Goal: Find specific page/section: Find specific page/section

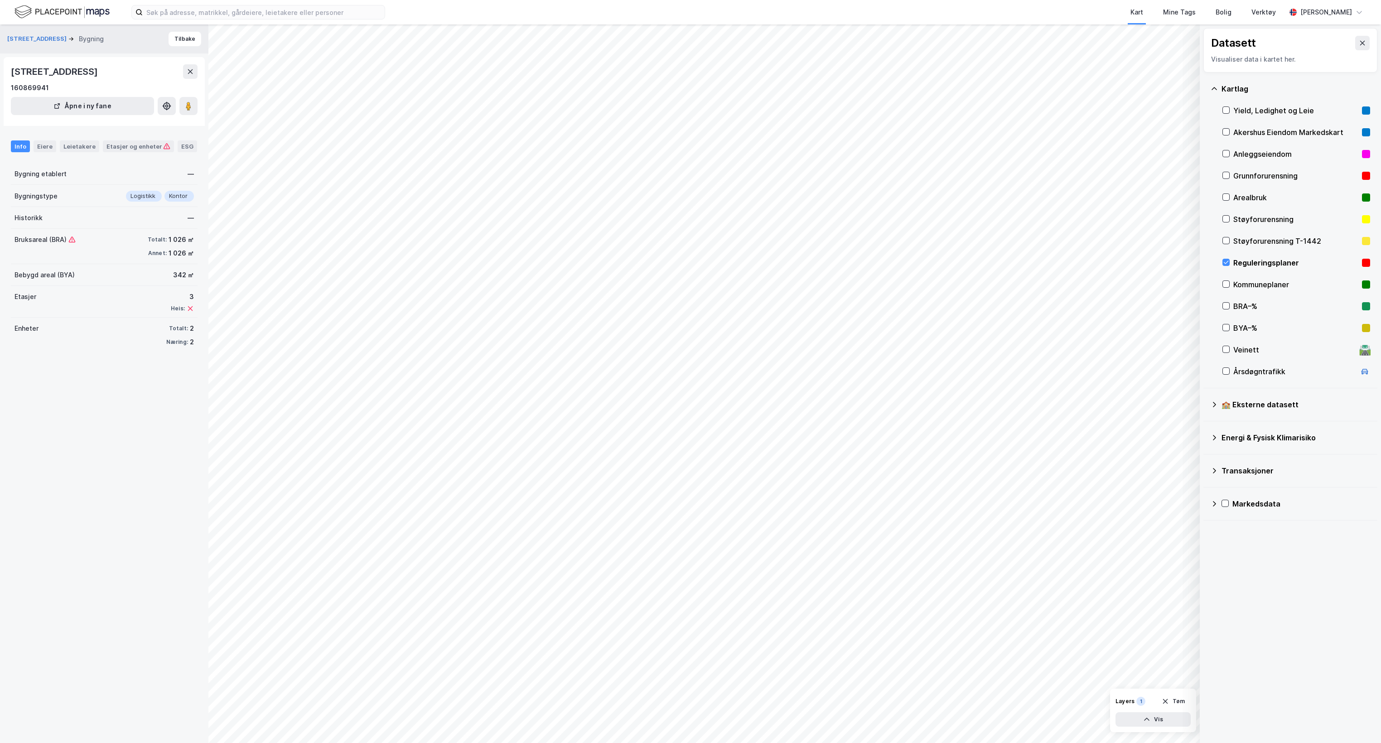
click at [76, 14] on img at bounding box center [61, 12] width 95 height 16
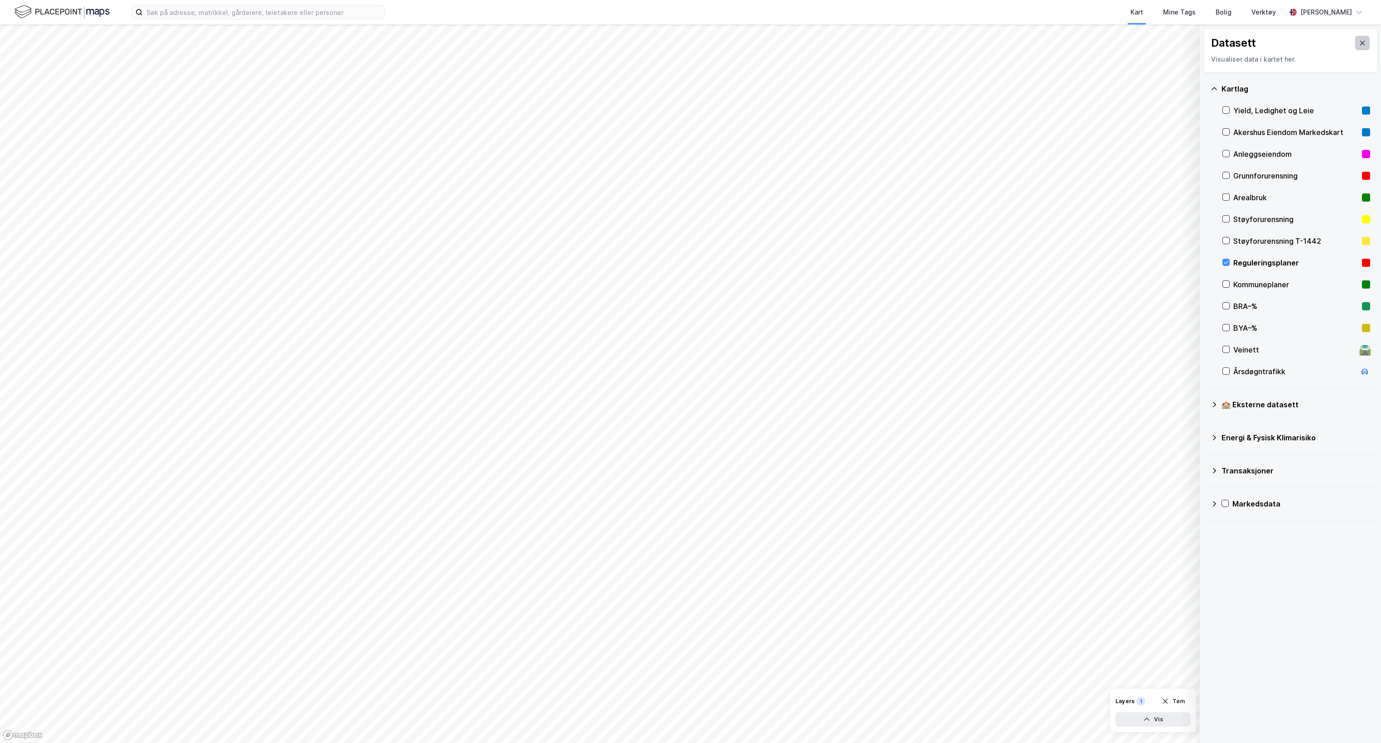
click at [1359, 44] on icon at bounding box center [1362, 42] width 7 height 7
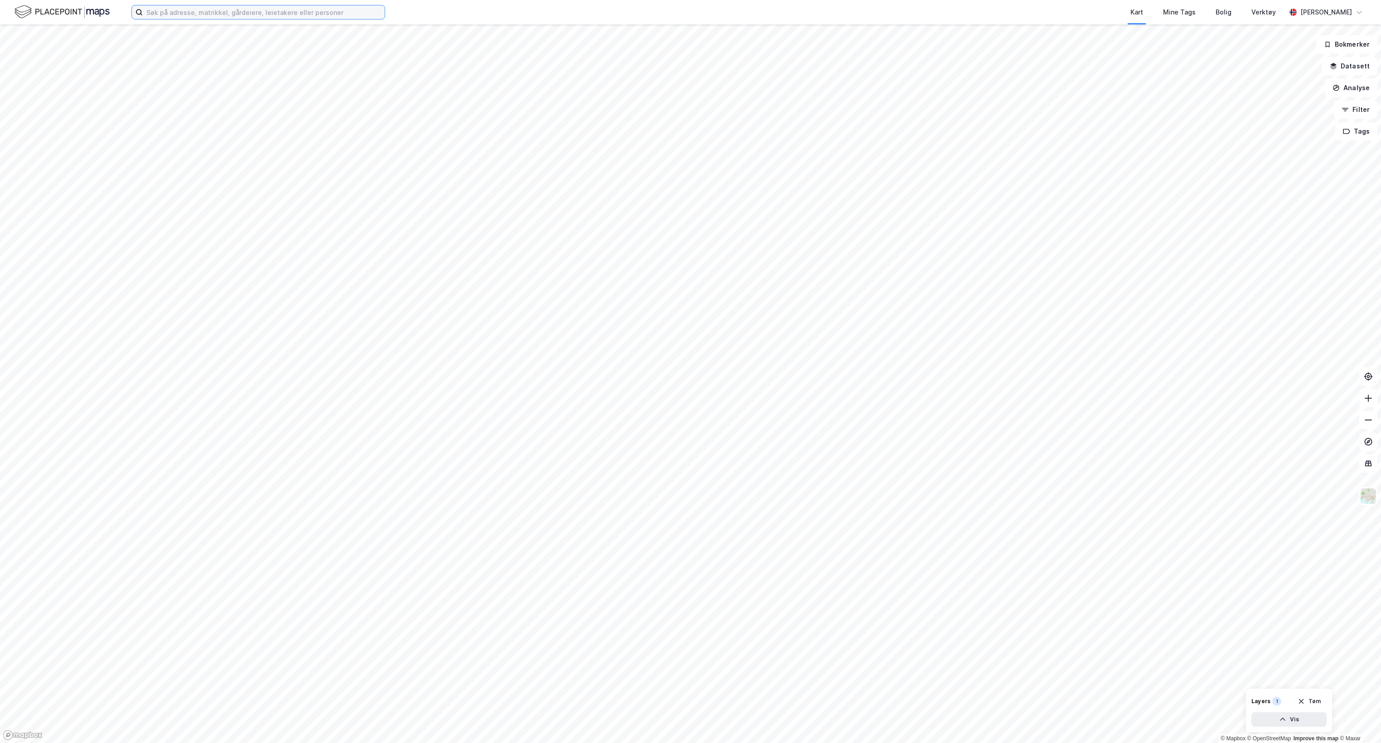
click at [300, 15] on input at bounding box center [264, 12] width 242 height 14
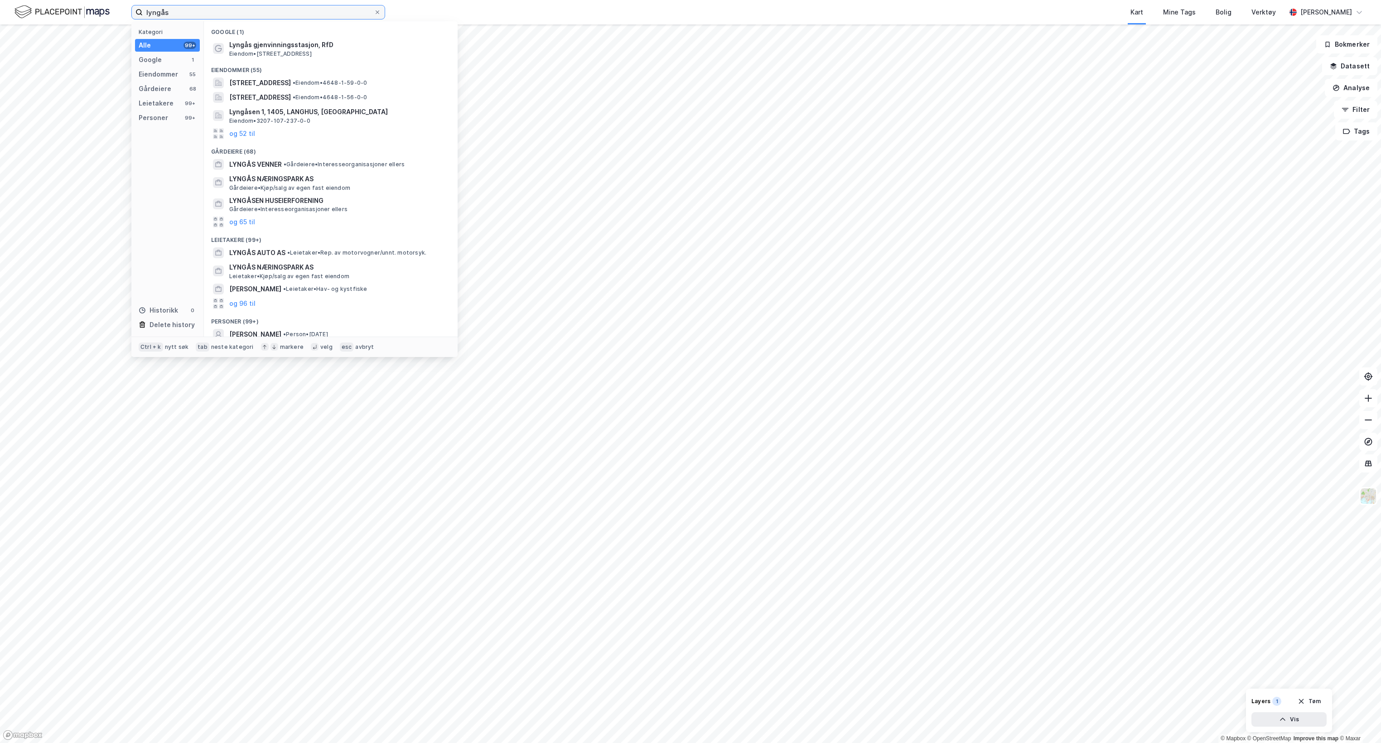
type input "lyngås"
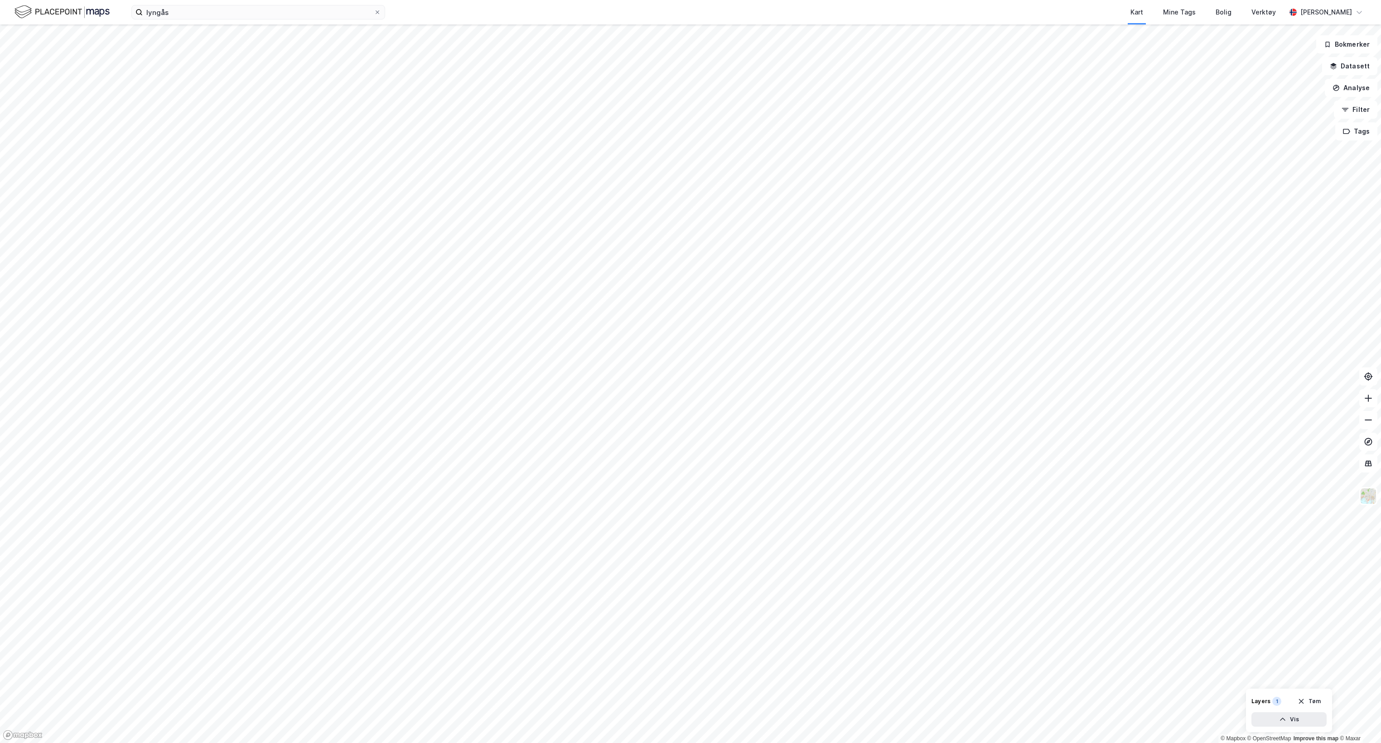
click at [39, 8] on img at bounding box center [61, 12] width 95 height 16
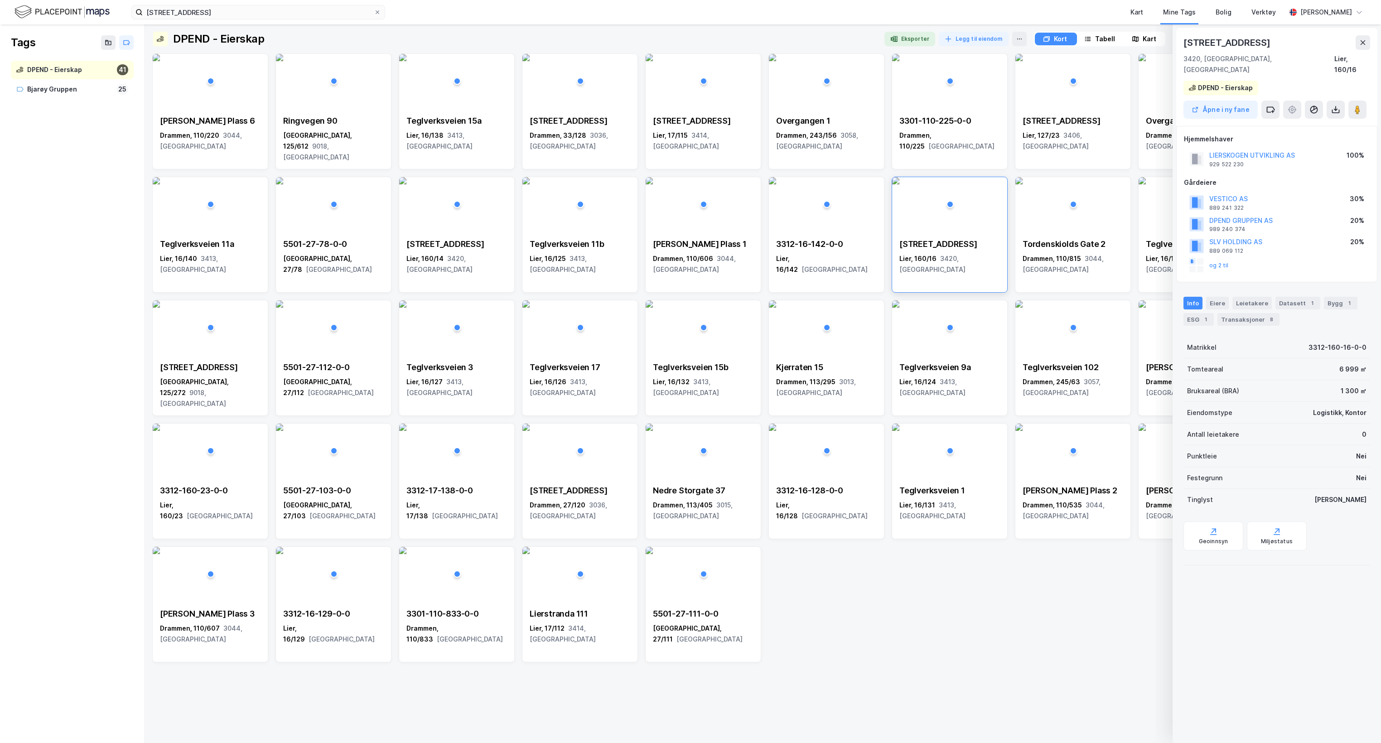
click at [72, 7] on img at bounding box center [61, 12] width 95 height 16
